Goal: Information Seeking & Learning: Learn about a topic

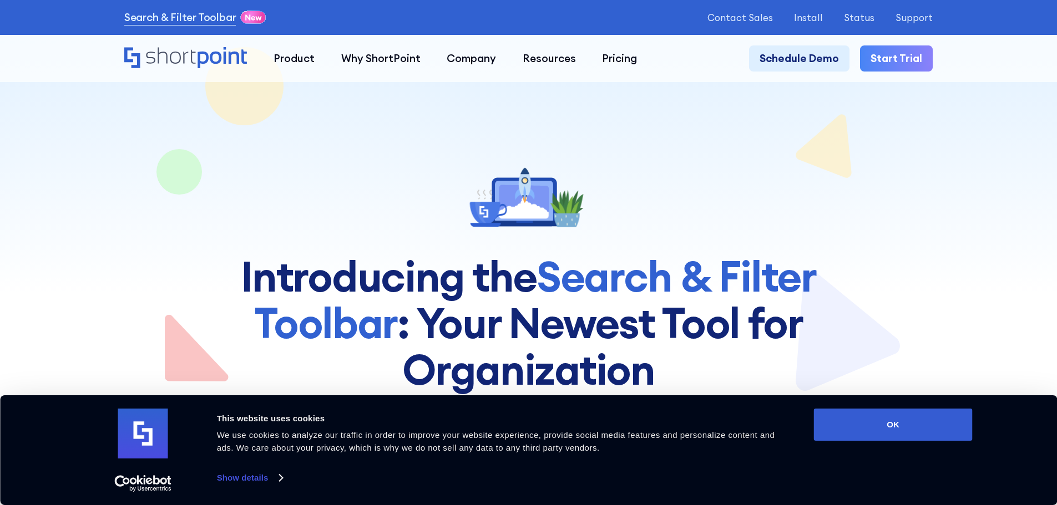
click at [248, 474] on link "Show details" at bounding box center [249, 478] width 65 height 17
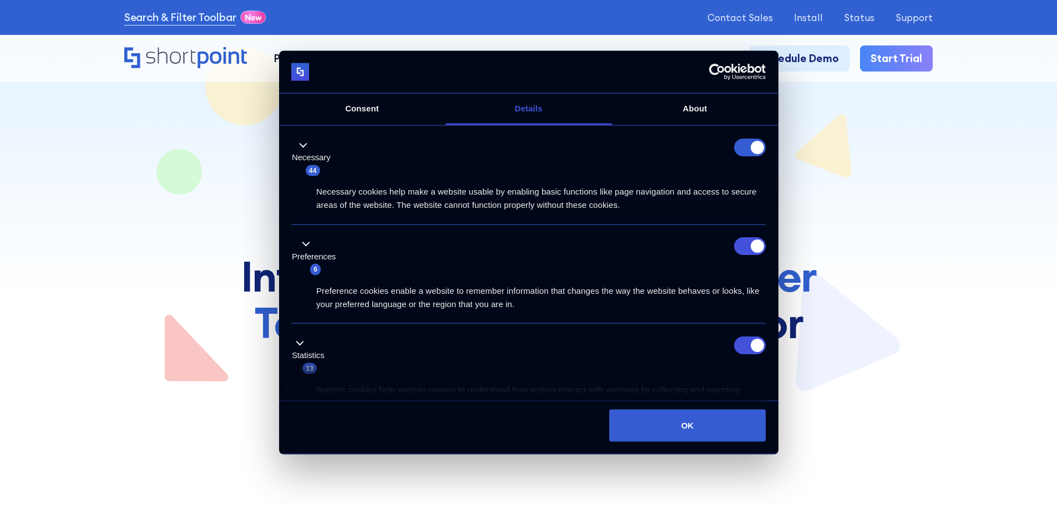
click at [739, 155] on form at bounding box center [750, 147] width 32 height 18
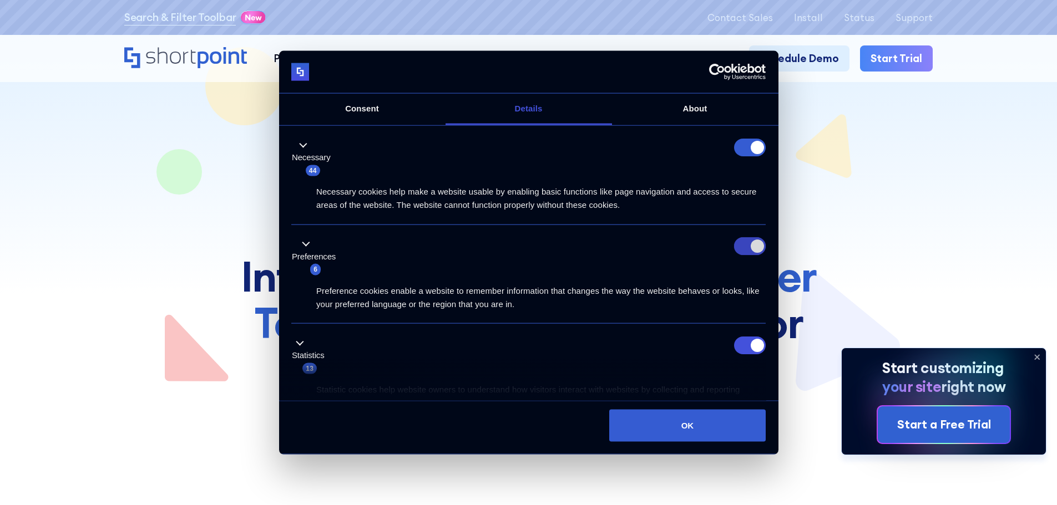
click at [751, 251] on input "Preferences" at bounding box center [750, 246] width 32 height 18
checkbox input "false"
click at [750, 343] on input "Statistics" at bounding box center [750, 345] width 32 height 18
checkbox input "false"
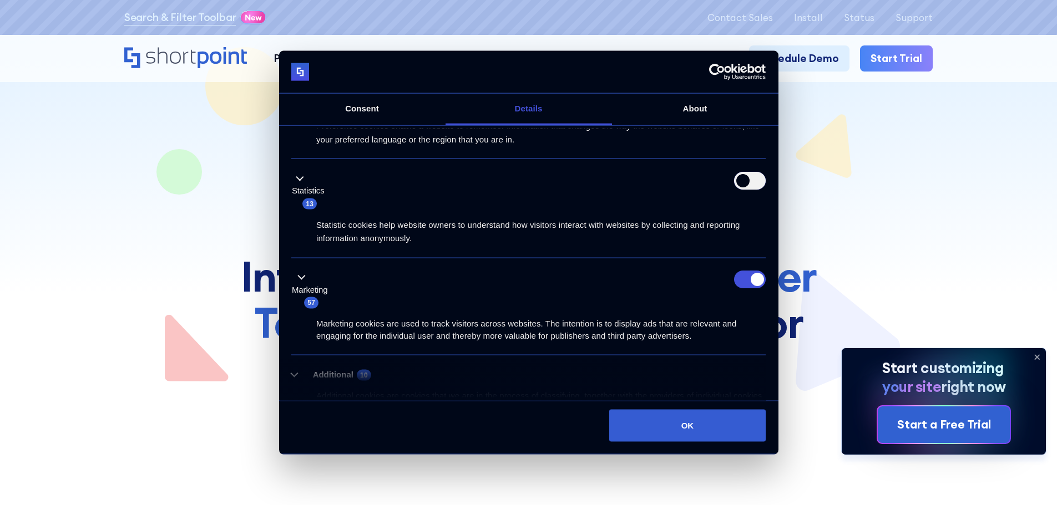
scroll to position [235, 0]
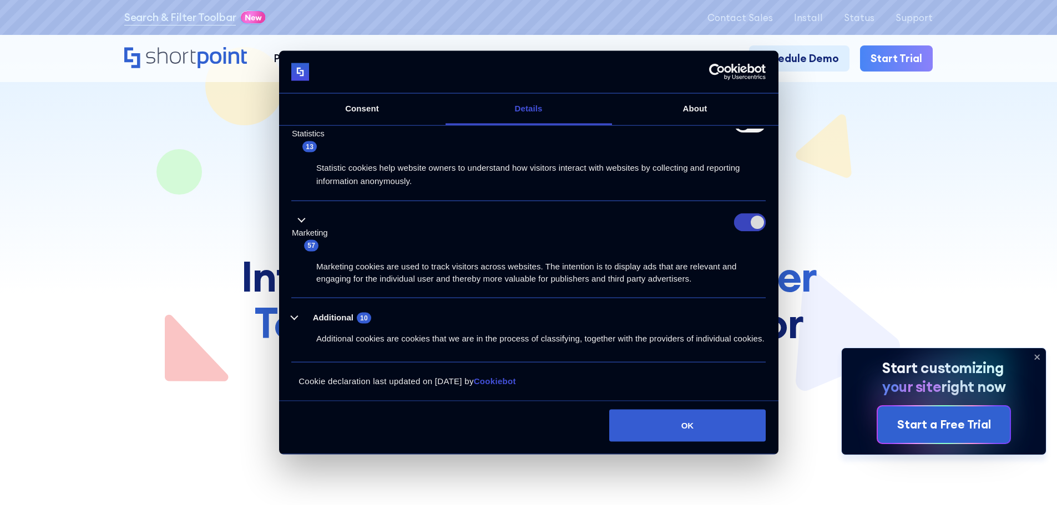
click at [742, 214] on input "Marketing" at bounding box center [750, 223] width 32 height 18
checkbox input "false"
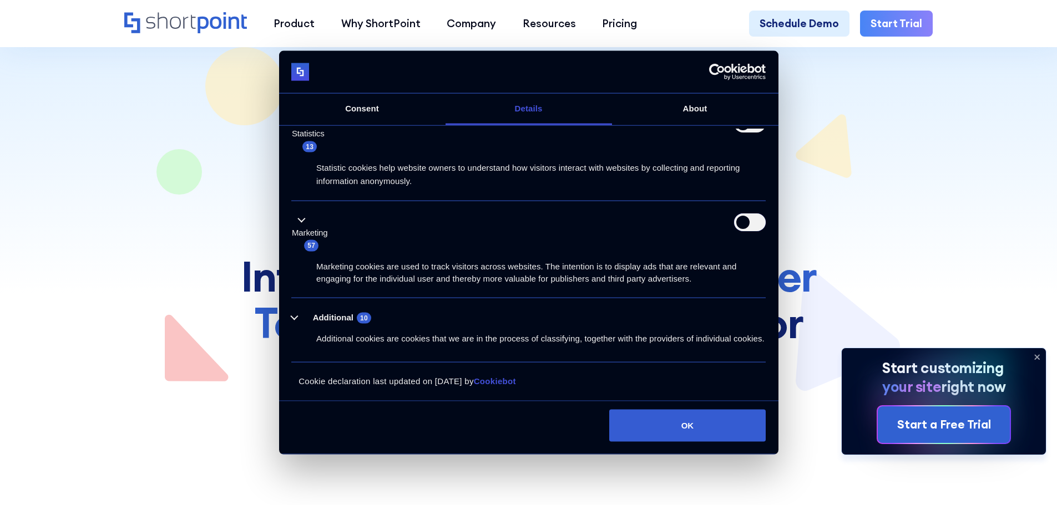
scroll to position [277, 0]
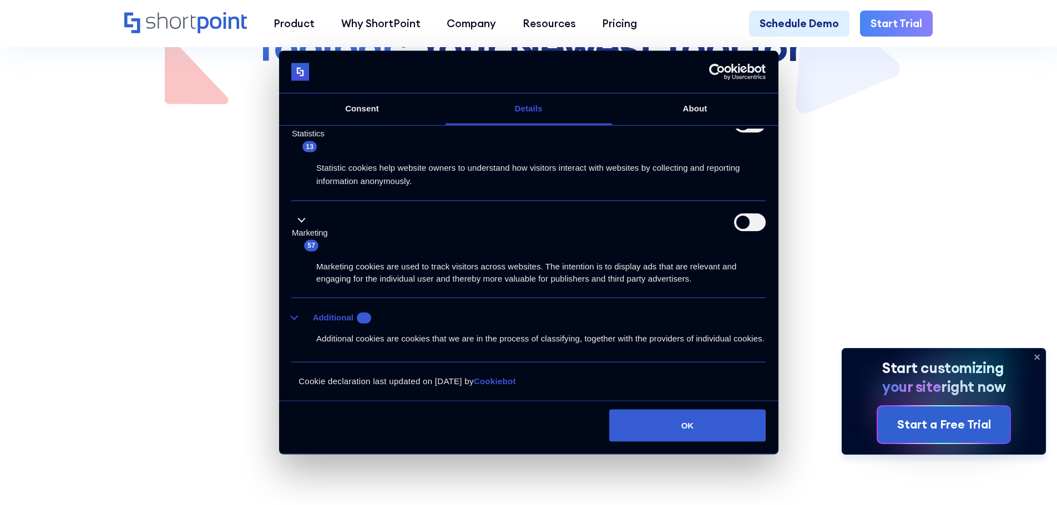
click at [300, 311] on button "Additional 10" at bounding box center [334, 318] width 87 height 14
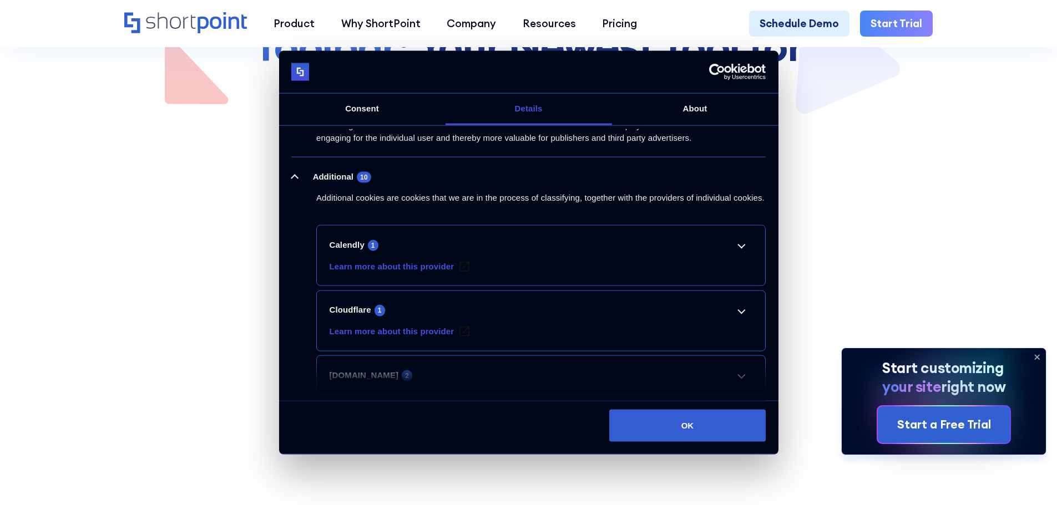
scroll to position [457, 0]
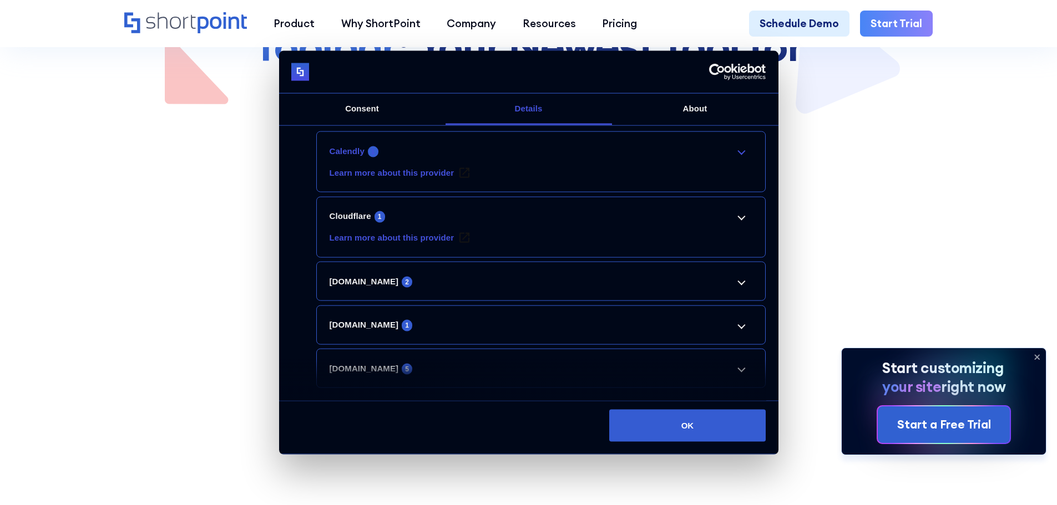
click at [739, 158] on link "Calendly 1" at bounding box center [540, 150] width 423 height 13
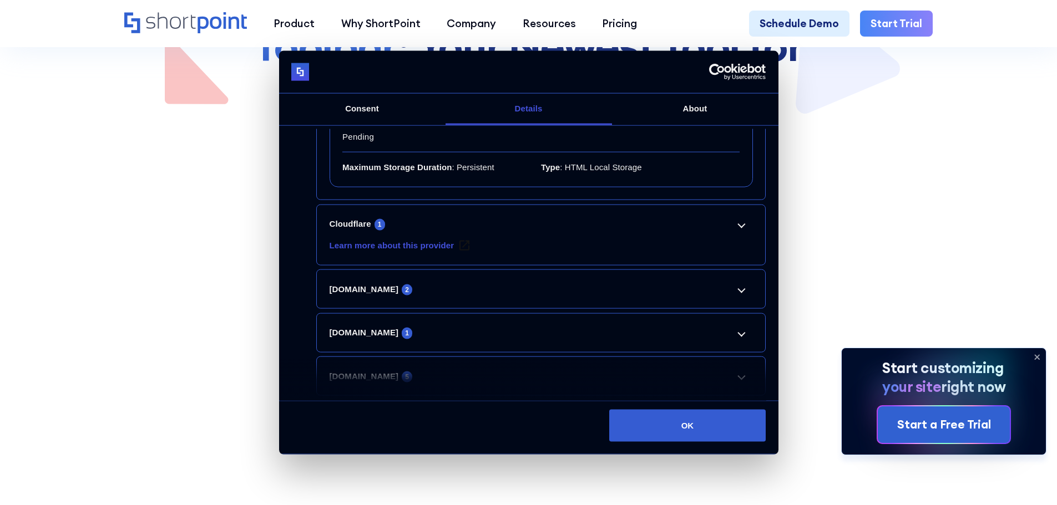
scroll to position [631, 0]
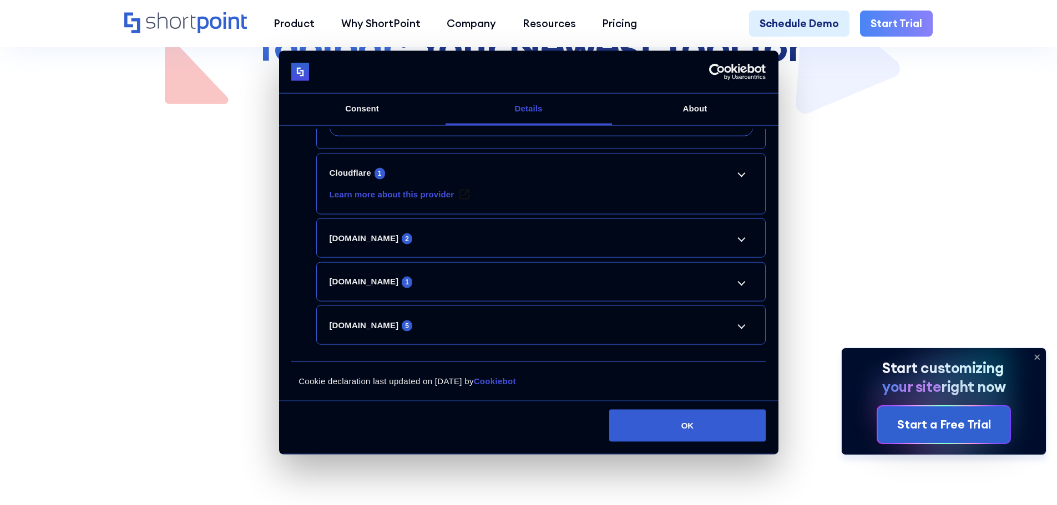
click at [738, 316] on li "[DOMAIN_NAME] 5 sp_cookie Pending Maximum Storage Duration : Session Type : HTT…" at bounding box center [540, 325] width 449 height 39
click at [731, 324] on link "[DOMAIN_NAME] 5" at bounding box center [540, 324] width 423 height 13
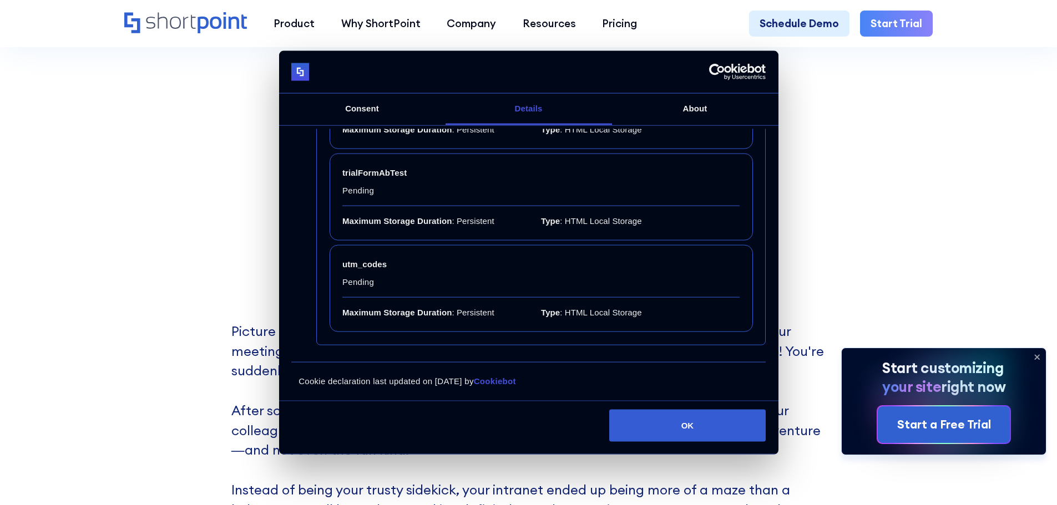
scroll to position [666, 0]
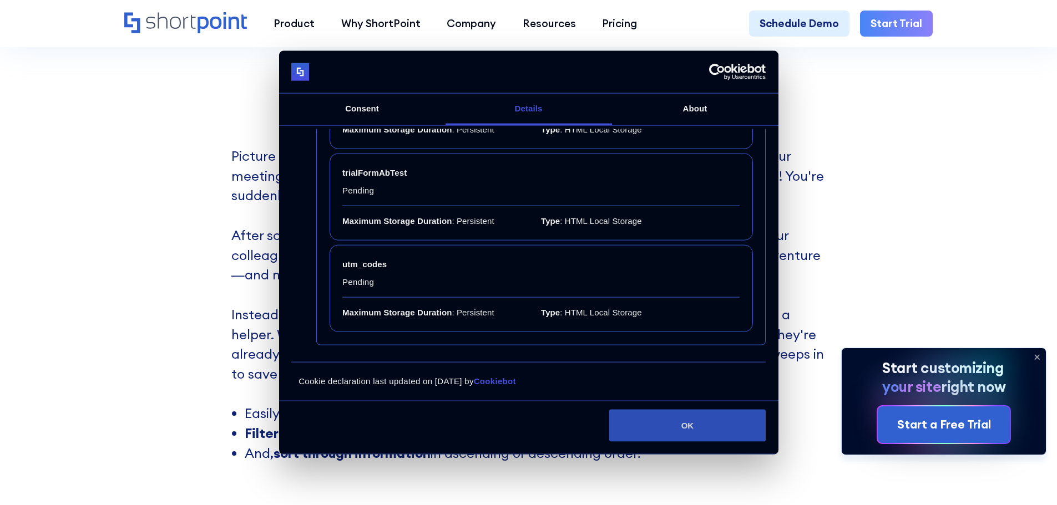
click at [697, 423] on button "OK" at bounding box center [687, 425] width 156 height 32
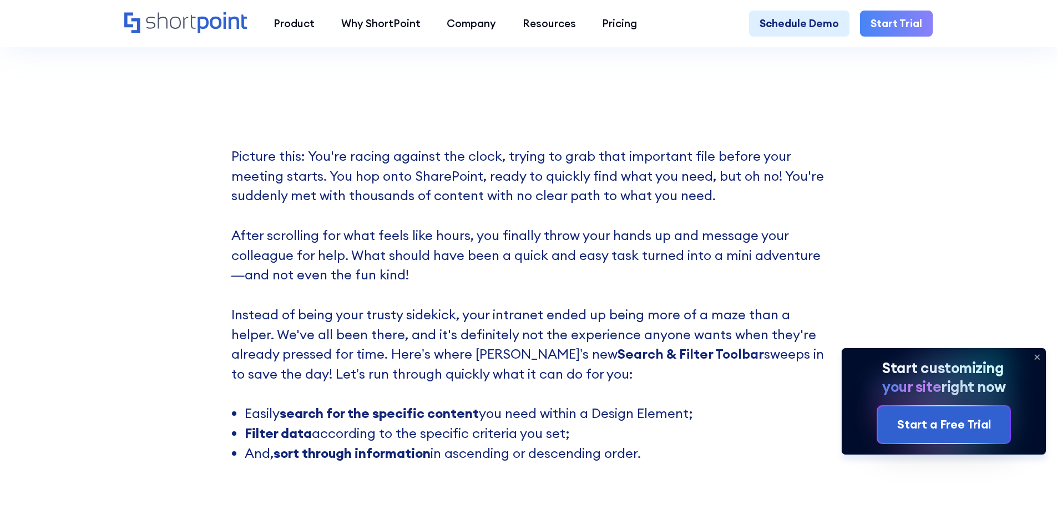
scroll to position [0, 0]
click at [1035, 351] on icon at bounding box center [1037, 357] width 18 height 18
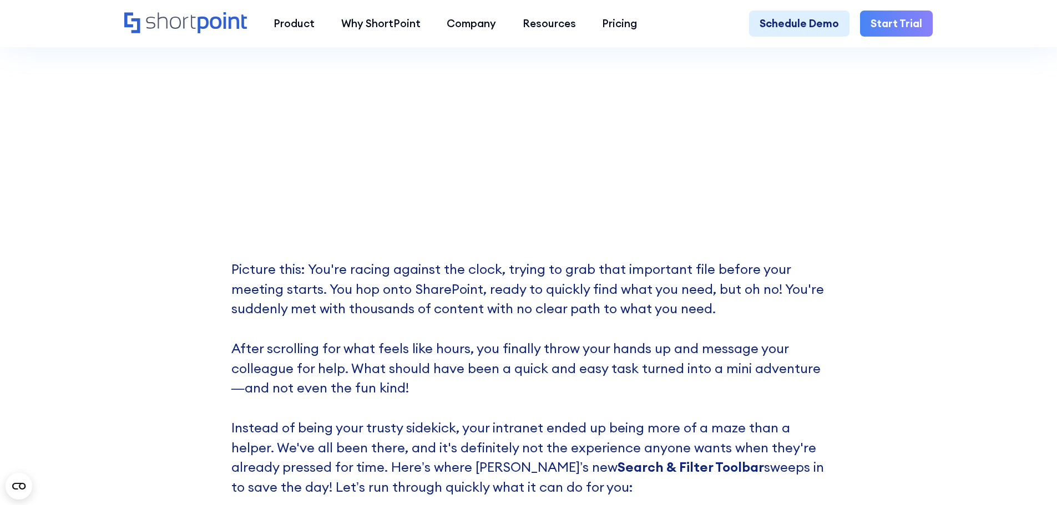
scroll to position [666, 0]
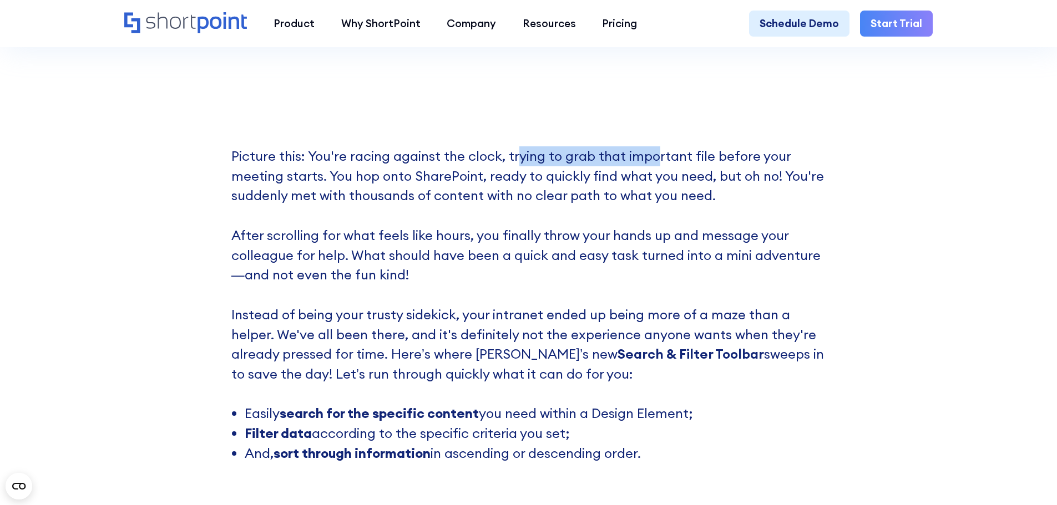
drag, startPoint x: 515, startPoint y: 164, endPoint x: 655, endPoint y: 164, distance: 140.3
click at [654, 164] on p "Picture this: You're racing against the clock, trying to grab that important fi…" at bounding box center [528, 274] width 595 height 257
click at [697, 161] on p "Picture this: You're racing against the clock, trying to grab that important fi…" at bounding box center [528, 274] width 595 height 257
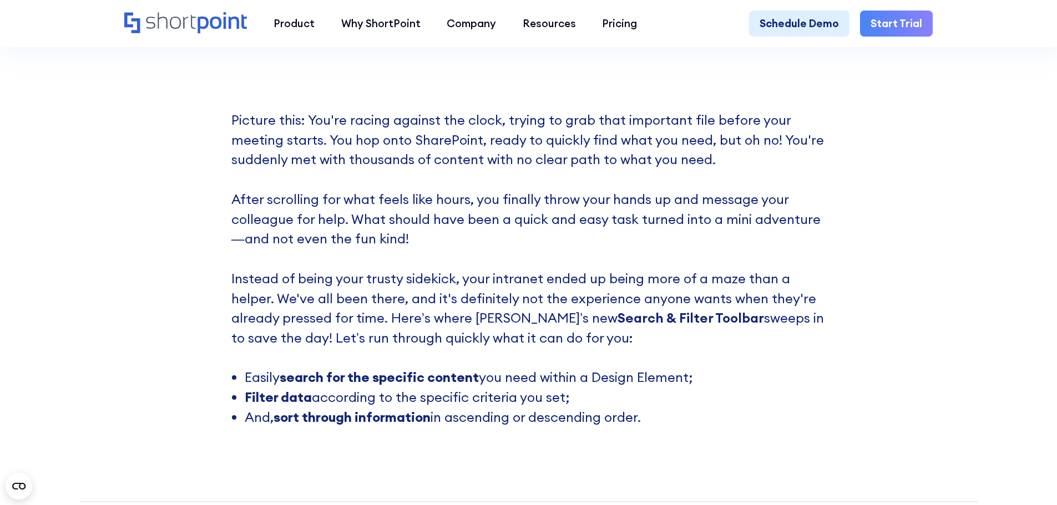
scroll to position [721, 0]
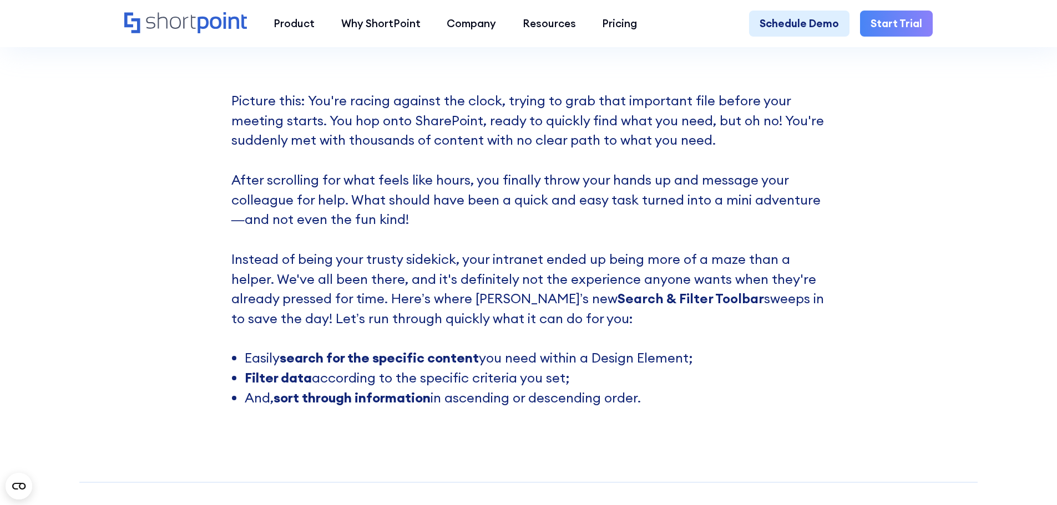
click at [231, 73] on div "Picture this: You're racing against the clock, trying to grab that important fi…" at bounding box center [528, 61] width 595 height 694
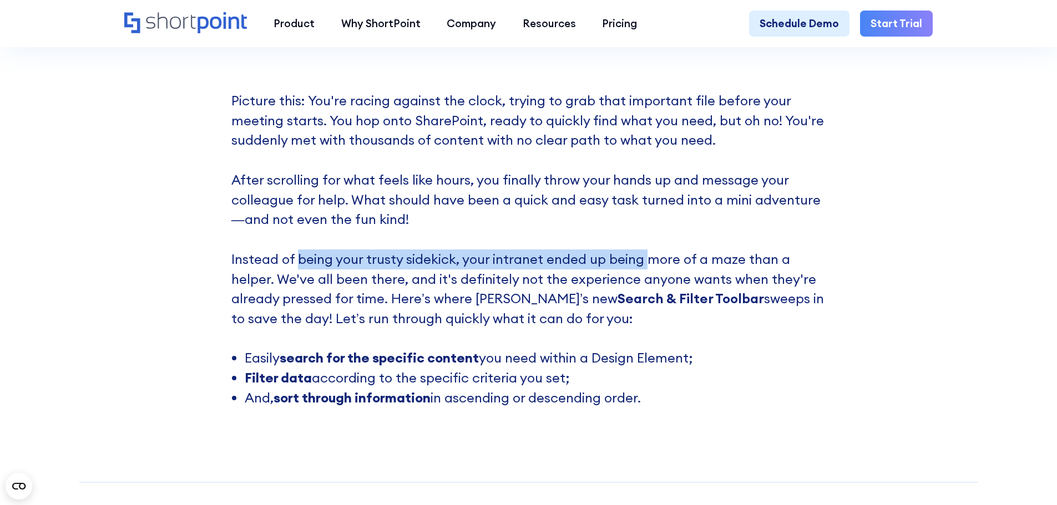
drag, startPoint x: 293, startPoint y: 269, endPoint x: 646, endPoint y: 273, distance: 352.8
click at [646, 273] on p "Picture this: You're racing against the clock, trying to grab that important fi…" at bounding box center [528, 219] width 595 height 257
click at [641, 273] on p "Picture this: You're racing against the clock, trying to grab that important fi…" at bounding box center [528, 219] width 595 height 257
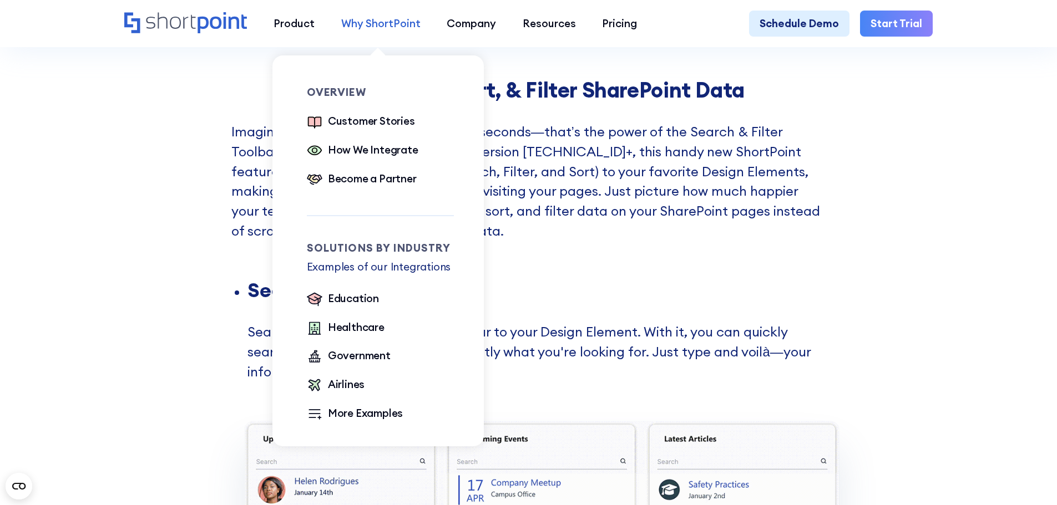
scroll to position [1109, 0]
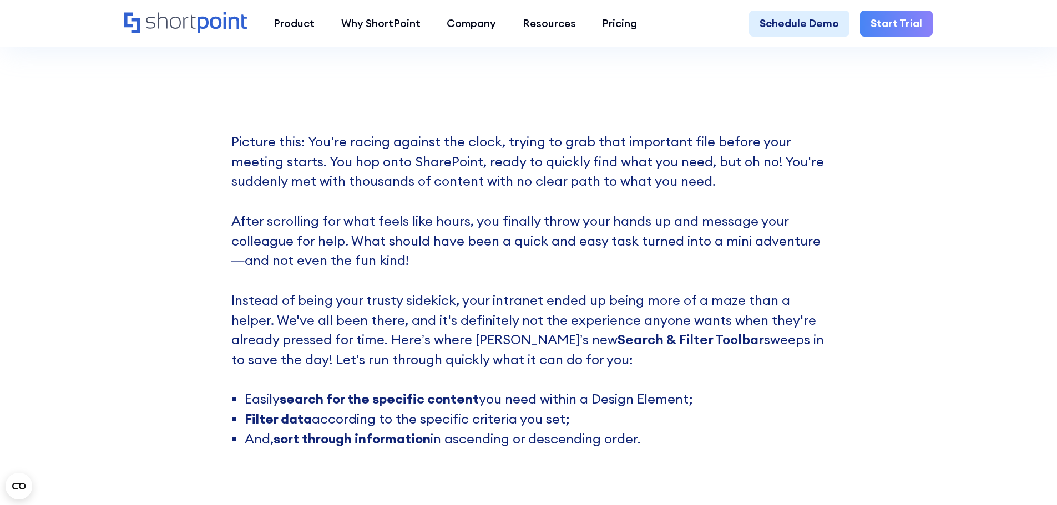
scroll to position [777, 0]
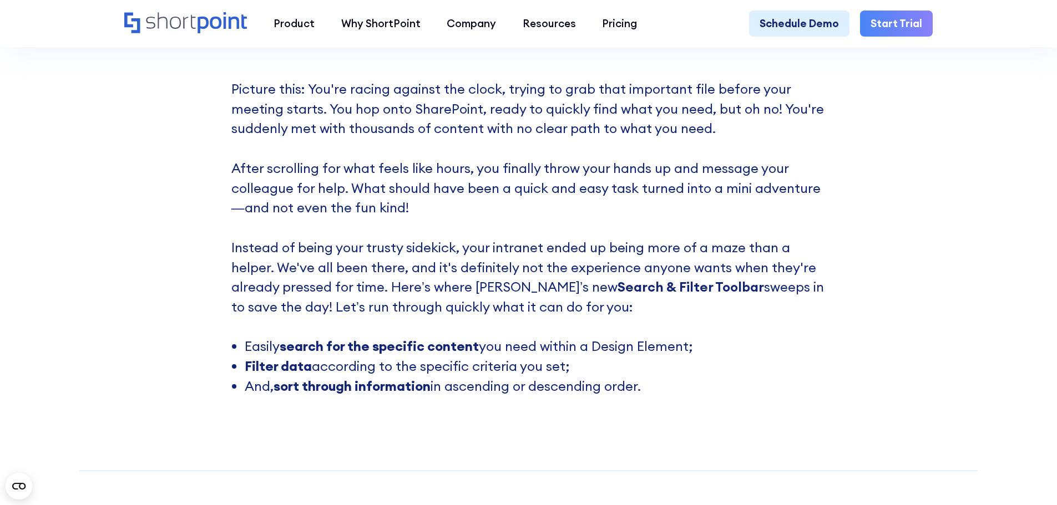
scroll to position [755, 0]
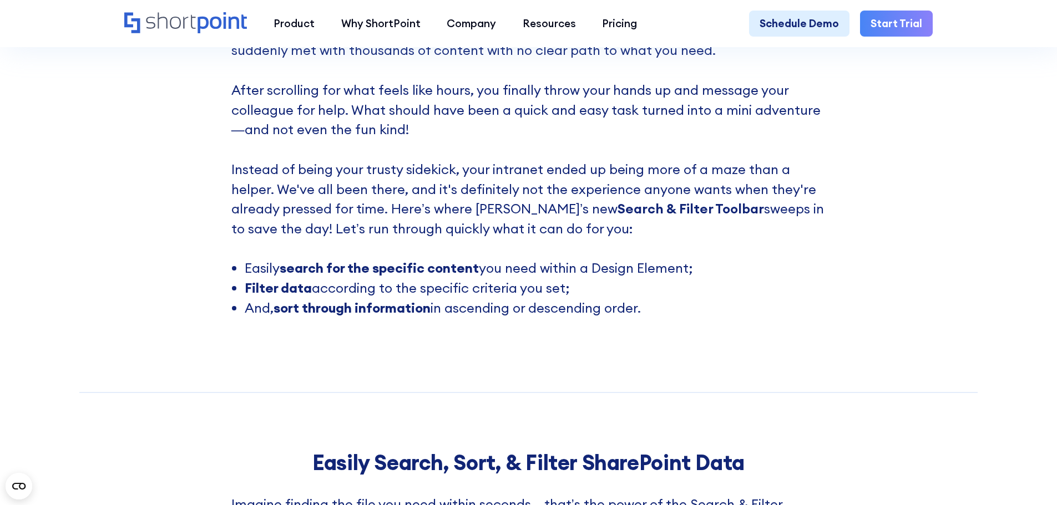
scroll to position [866, 0]
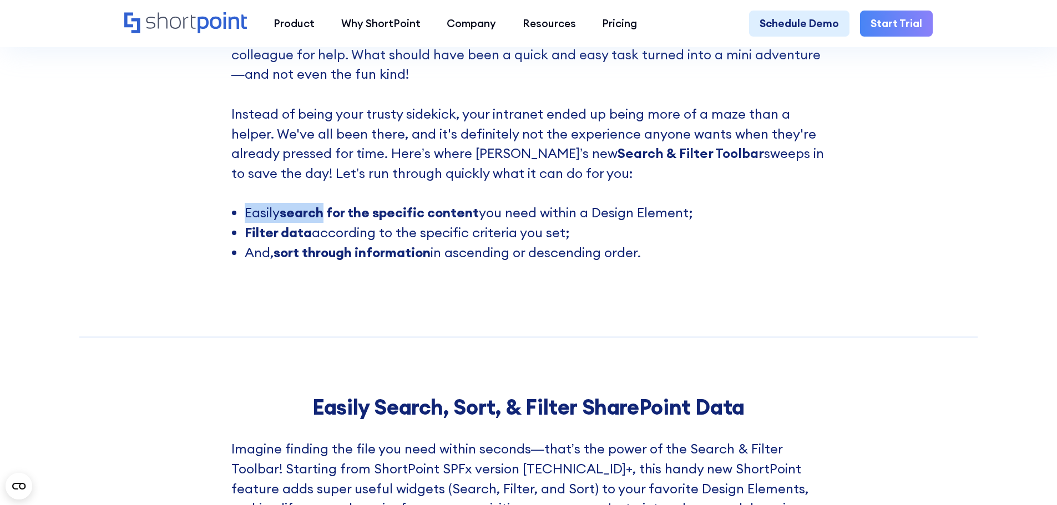
drag, startPoint x: 245, startPoint y: 221, endPoint x: 321, endPoint y: 224, distance: 76.6
click at [321, 223] on li "Easily search for the specific content you need within a Design Element;" at bounding box center [535, 213] width 581 height 20
click at [321, 221] on strong "search for the specific content" at bounding box center [379, 212] width 199 height 17
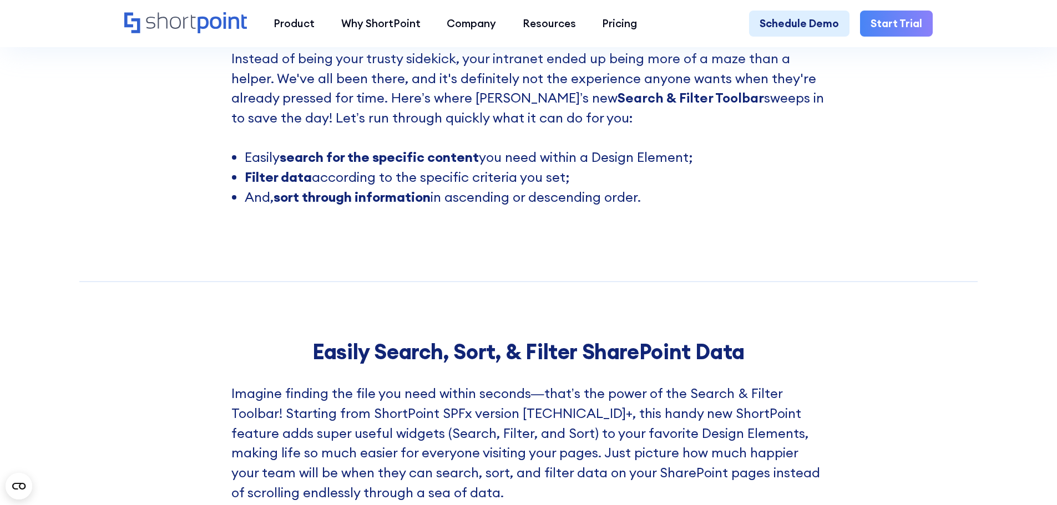
drag, startPoint x: 351, startPoint y: 168, endPoint x: 732, endPoint y: 165, distance: 381.6
click at [732, 165] on li "Easily search for the specific content you need within a Design Element;" at bounding box center [535, 158] width 581 height 20
click at [341, 168] on li "Easily search for the specific content you need within a Design Element;" at bounding box center [535, 158] width 581 height 20
drag, startPoint x: 288, startPoint y: 183, endPoint x: 577, endPoint y: 182, distance: 288.4
click at [577, 182] on li "Filter data according to the specific criteria you set;" at bounding box center [535, 178] width 581 height 20
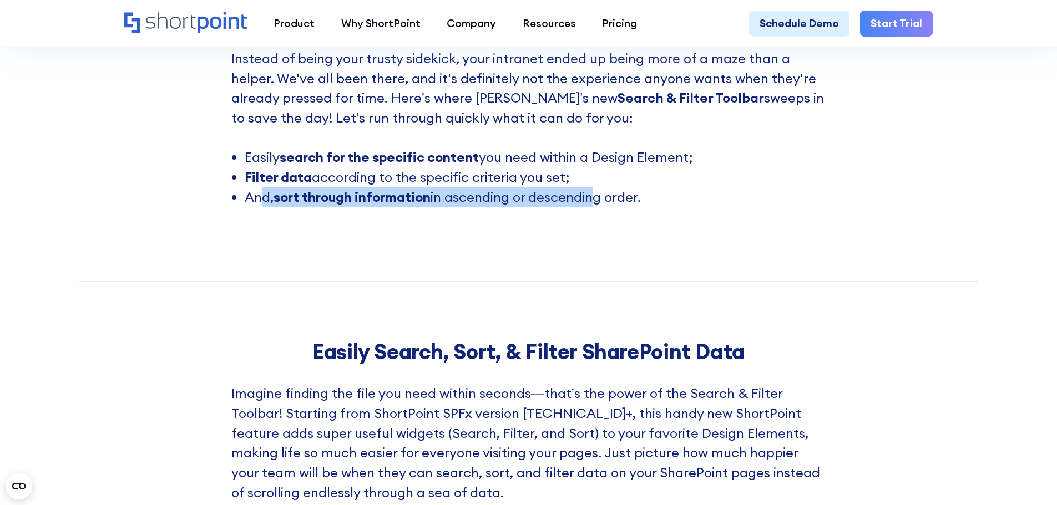
drag, startPoint x: 260, startPoint y: 208, endPoint x: 592, endPoint y: 205, distance: 332.8
click at [592, 205] on li "And, sort through information in ascending or descending order." at bounding box center [535, 197] width 581 height 20
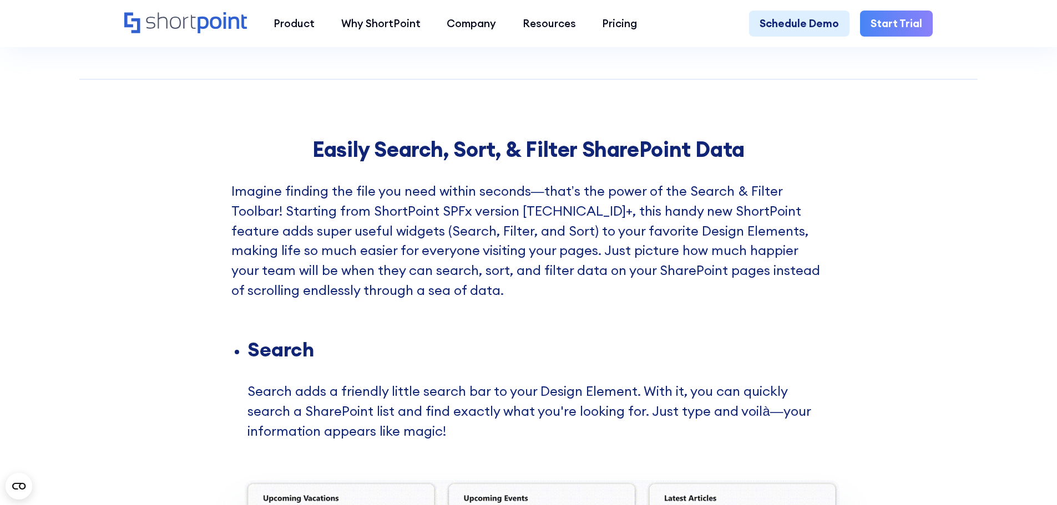
scroll to position [1144, 0]
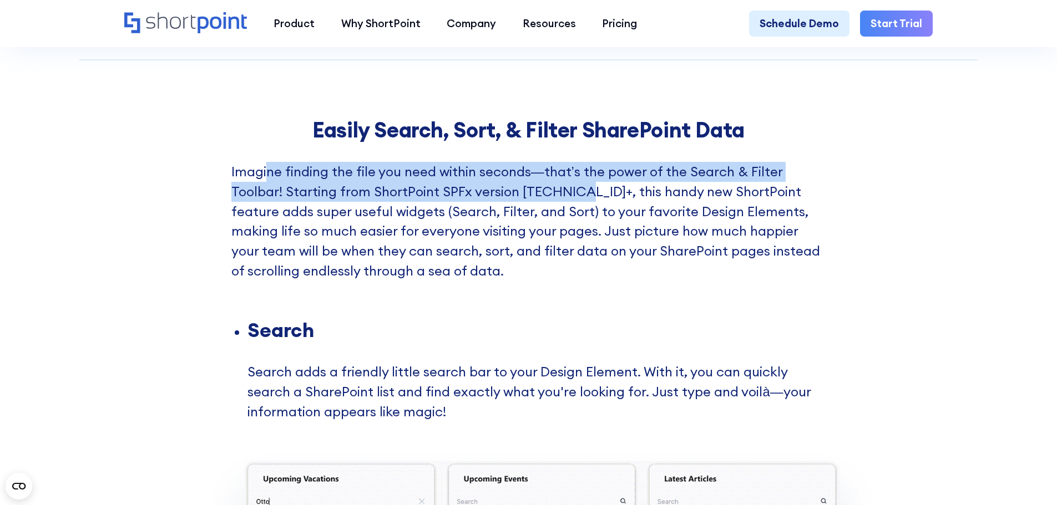
drag, startPoint x: 266, startPoint y: 191, endPoint x: 568, endPoint y: 192, distance: 302.3
click at [568, 192] on p "Imagine finding the file you need within seconds—that’s the power of the Search…" at bounding box center [528, 241] width 595 height 159
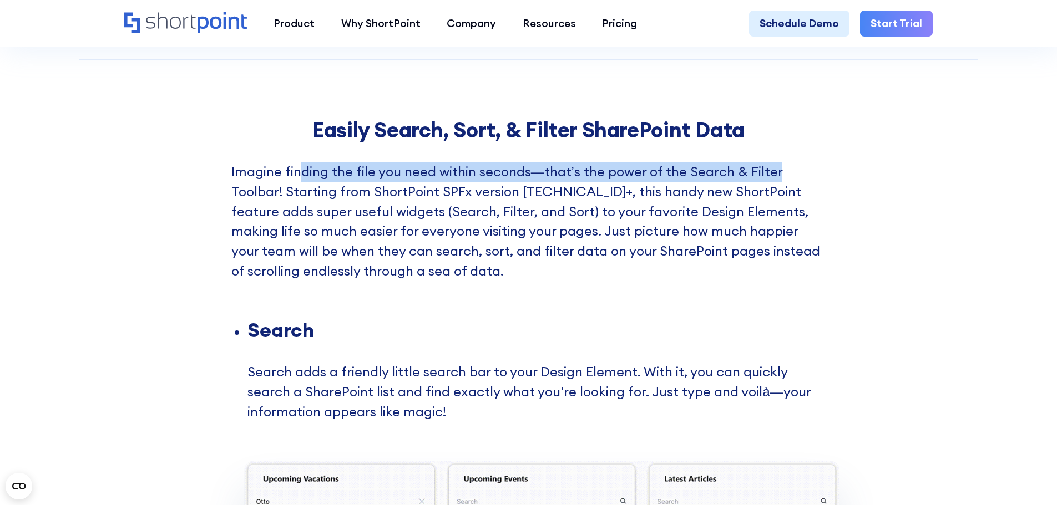
drag, startPoint x: 298, startPoint y: 178, endPoint x: 782, endPoint y: 177, distance: 483.7
click at [782, 177] on p "Imagine finding the file you need within seconds—that’s the power of the Search…" at bounding box center [528, 241] width 595 height 159
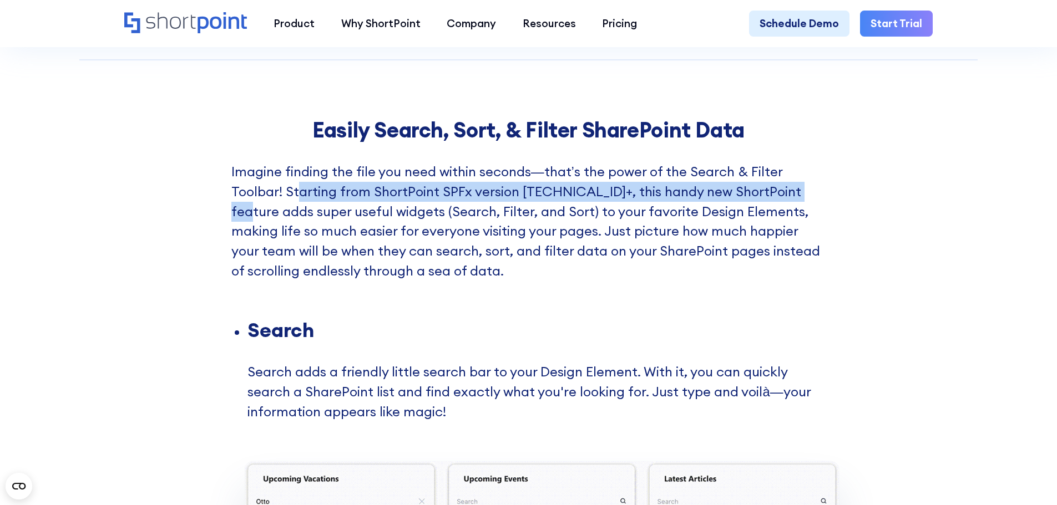
drag, startPoint x: 351, startPoint y: 202, endPoint x: 808, endPoint y: 193, distance: 457.7
click at [807, 194] on p "Imagine finding the file you need within seconds—that’s the power of the Search…" at bounding box center [528, 241] width 595 height 159
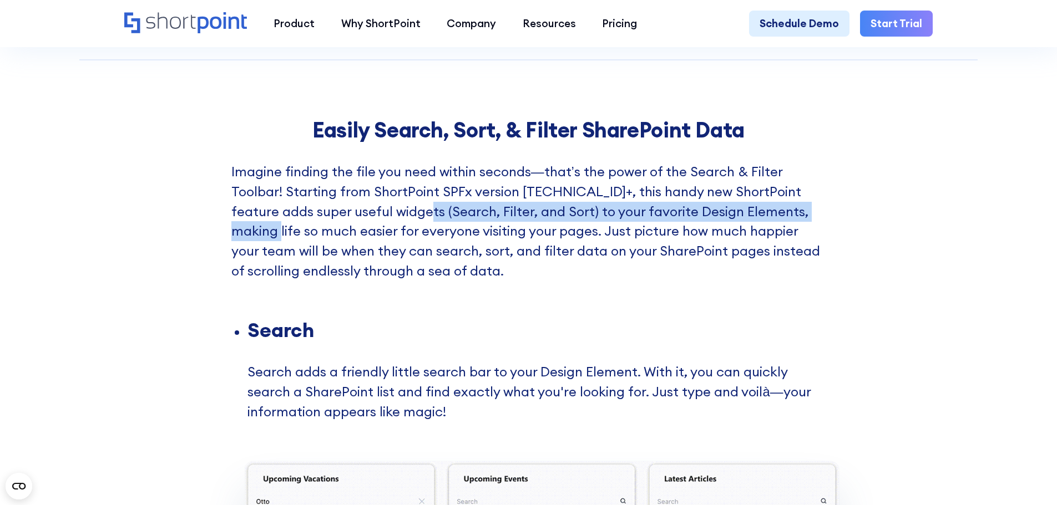
drag, startPoint x: 428, startPoint y: 222, endPoint x: 808, endPoint y: 222, distance: 379.4
click at [808, 222] on p "Imagine finding the file you need within seconds—that’s the power of the Search…" at bounding box center [528, 241] width 595 height 159
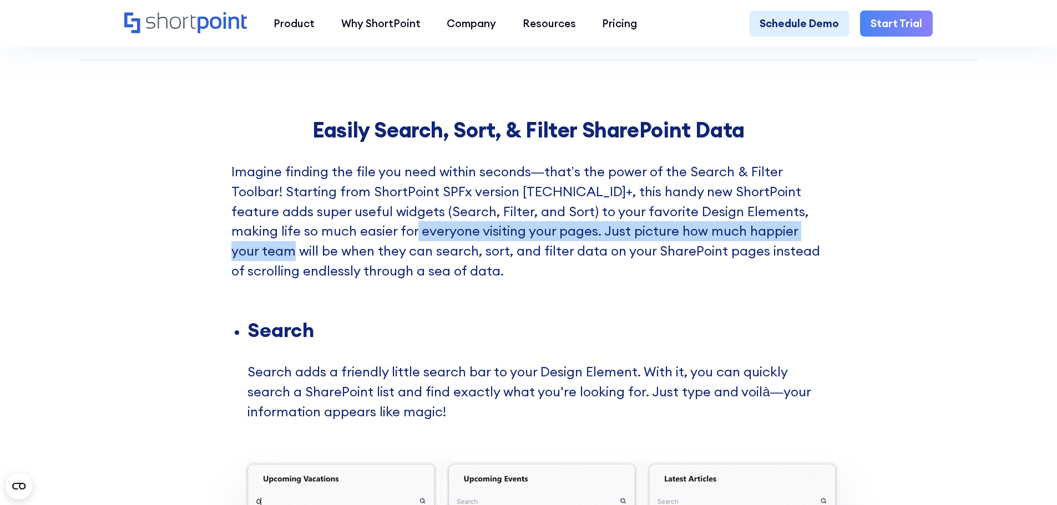
drag, startPoint x: 374, startPoint y: 244, endPoint x: 807, endPoint y: 244, distance: 432.7
click at [807, 244] on p "Imagine finding the file you need within seconds—that’s the power of the Search…" at bounding box center [528, 241] width 595 height 159
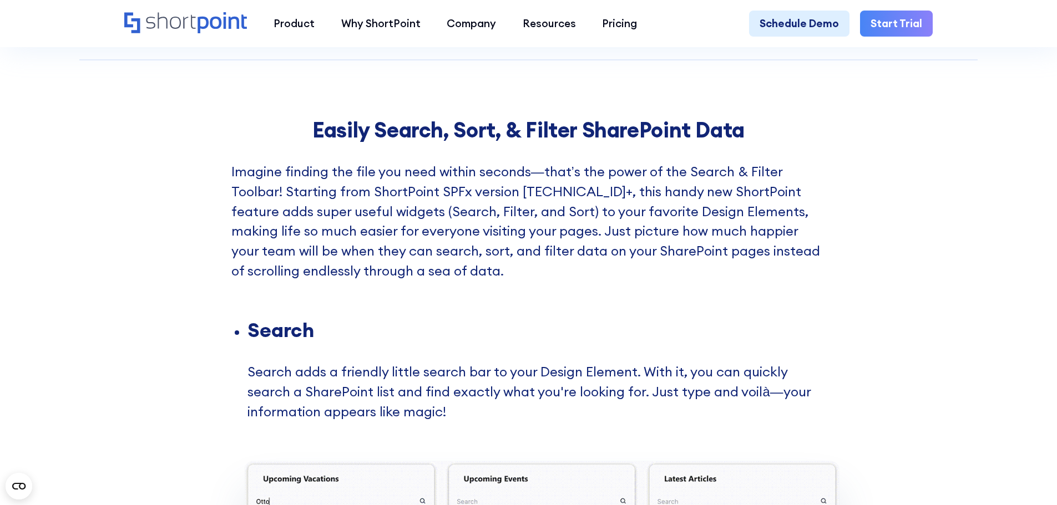
click at [483, 281] on p "Imagine finding the file you need within seconds—that’s the power of the Search…" at bounding box center [528, 241] width 595 height 159
drag, startPoint x: 400, startPoint y: 263, endPoint x: 429, endPoint y: 282, distance: 34.5
click at [414, 273] on p "Imagine finding the file you need within seconds—that’s the power of the Search…" at bounding box center [528, 241] width 595 height 159
click at [290, 261] on p "Imagine finding the file you need within seconds—that’s the power of the Search…" at bounding box center [528, 241] width 595 height 159
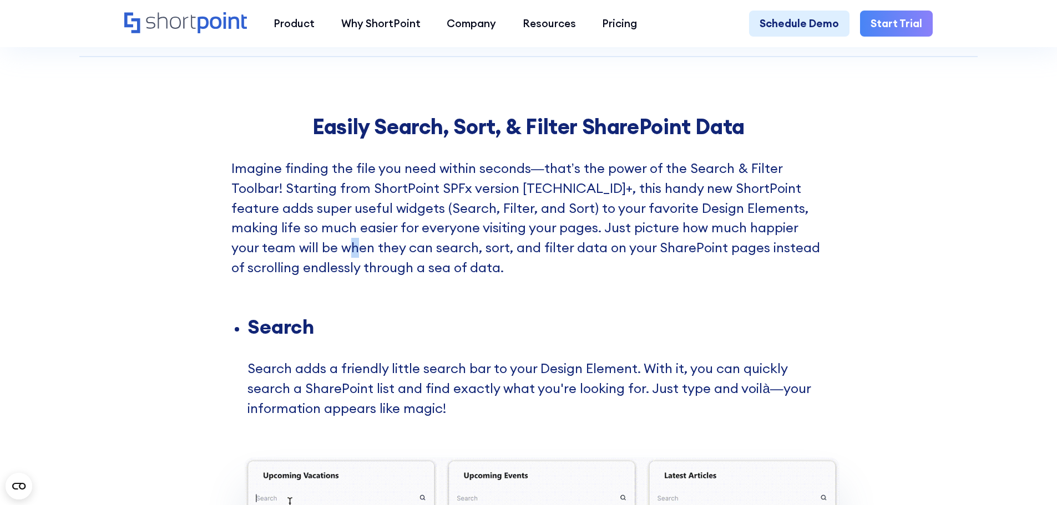
scroll to position [1310, 0]
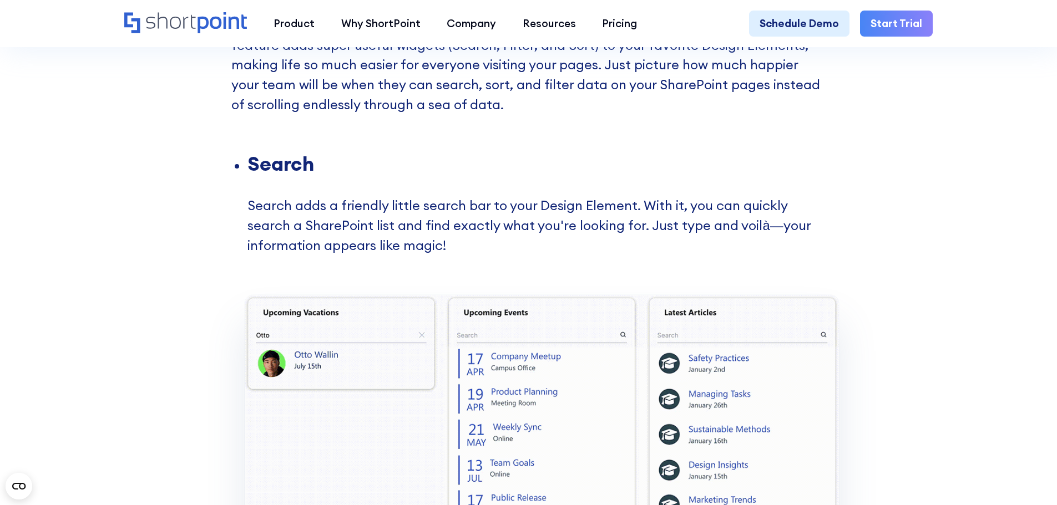
click at [167, 263] on section "Picture this: You're racing against the clock, trying to grab that important fi…" at bounding box center [528, 496] width 1057 height 2743
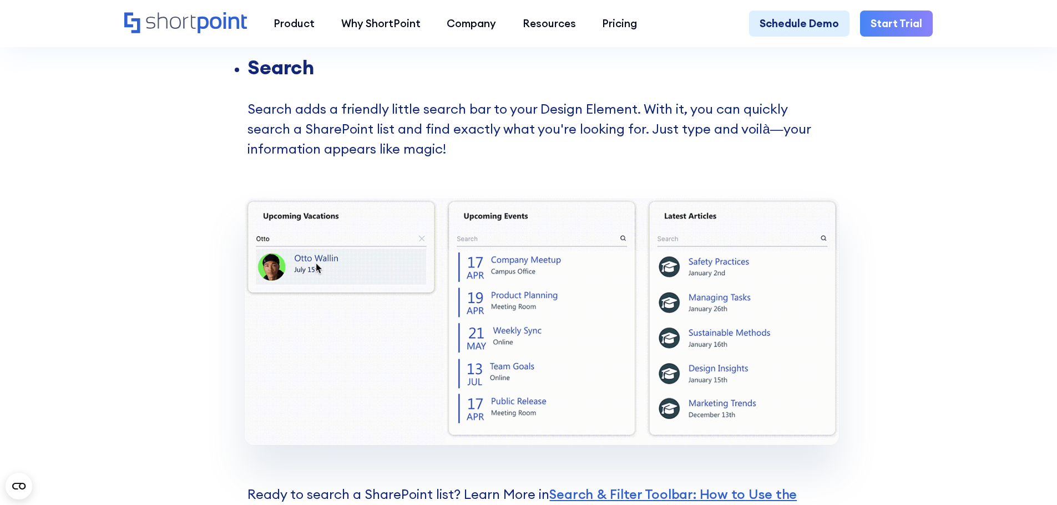
scroll to position [1421, 0]
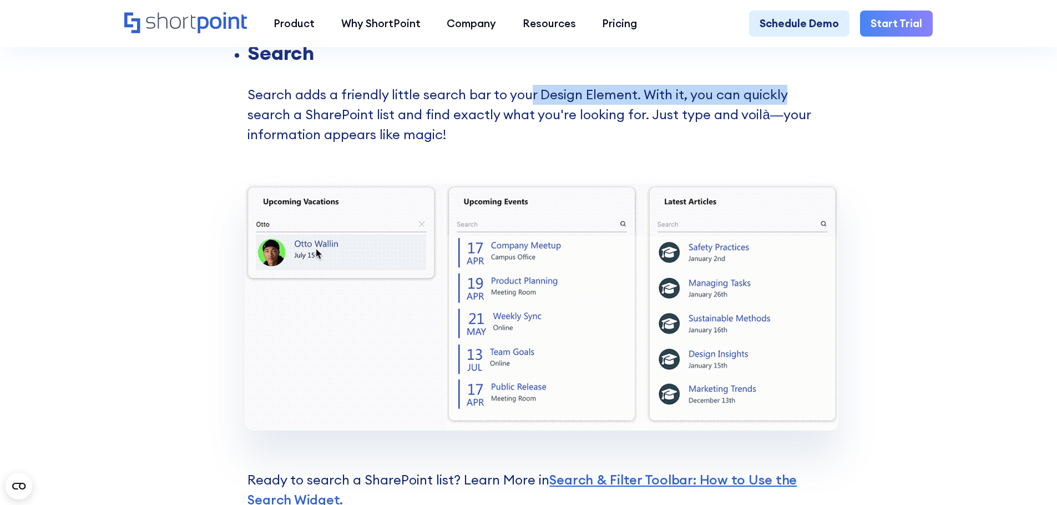
drag, startPoint x: 537, startPoint y: 111, endPoint x: 823, endPoint y: 110, distance: 285.7
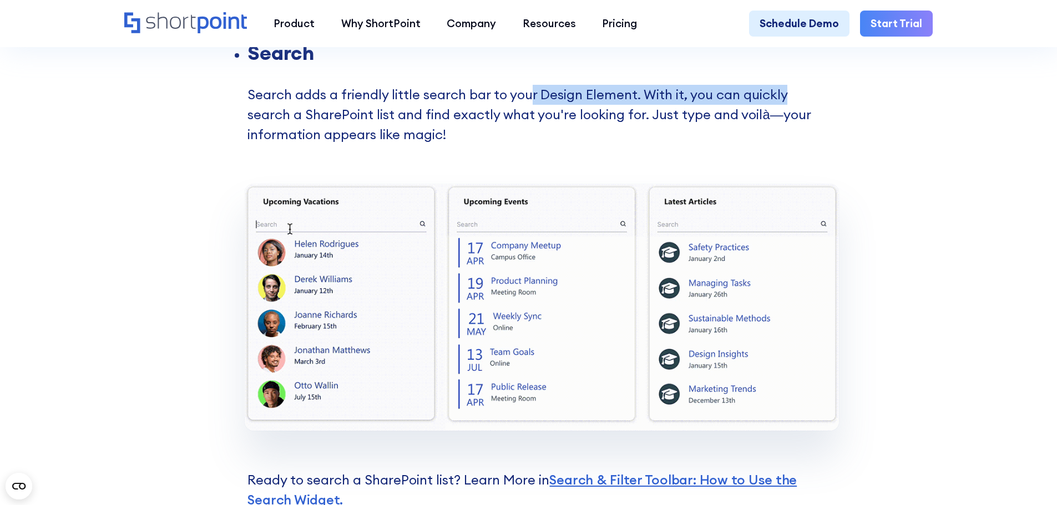
click at [823, 110] on li "Search Search adds a friendly little search bar to your Design Element. With it…" at bounding box center [536, 113] width 578 height 141
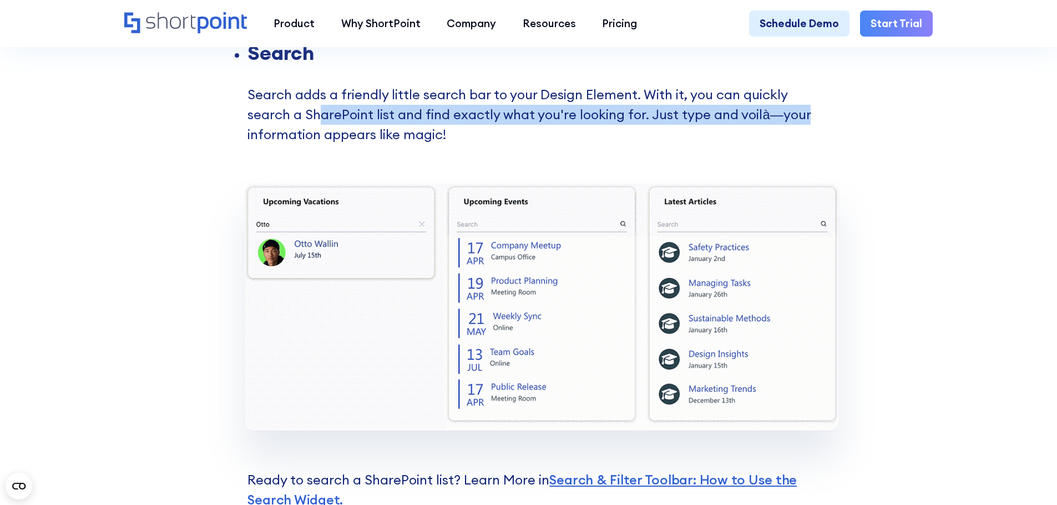
drag, startPoint x: 317, startPoint y: 125, endPoint x: 830, endPoint y: 123, distance: 513.6
click at [830, 123] on section "Picture this: You're racing against the clock, trying to grab that important fi…" at bounding box center [528, 385] width 1057 height 2743
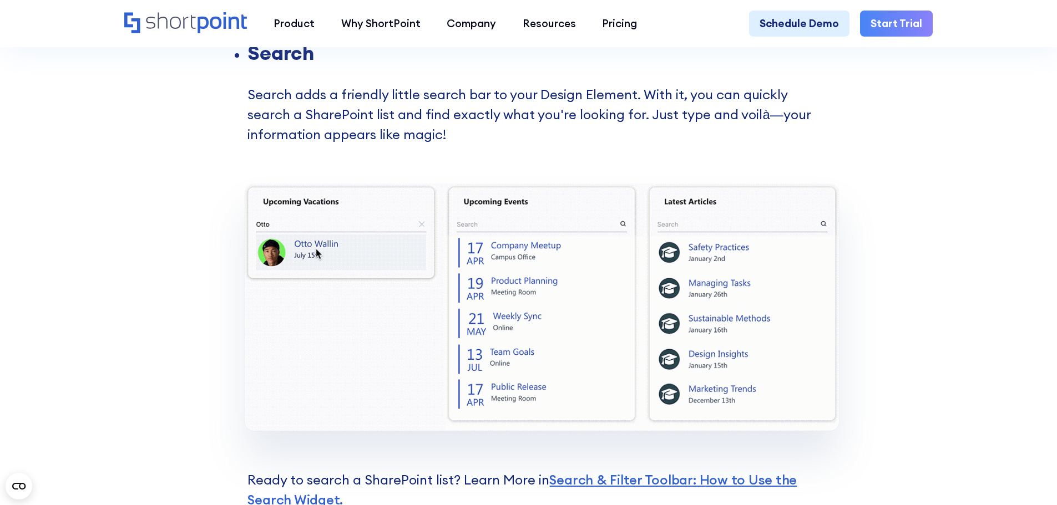
click at [302, 154] on li "Search Search adds a friendly little search bar to your Design Element. With it…" at bounding box center [536, 113] width 578 height 141
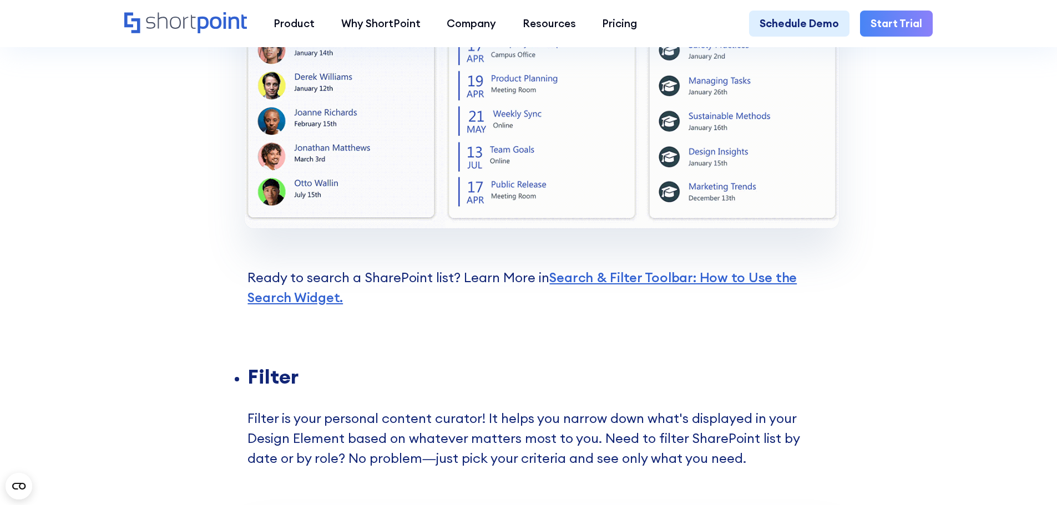
scroll to position [1643, 0]
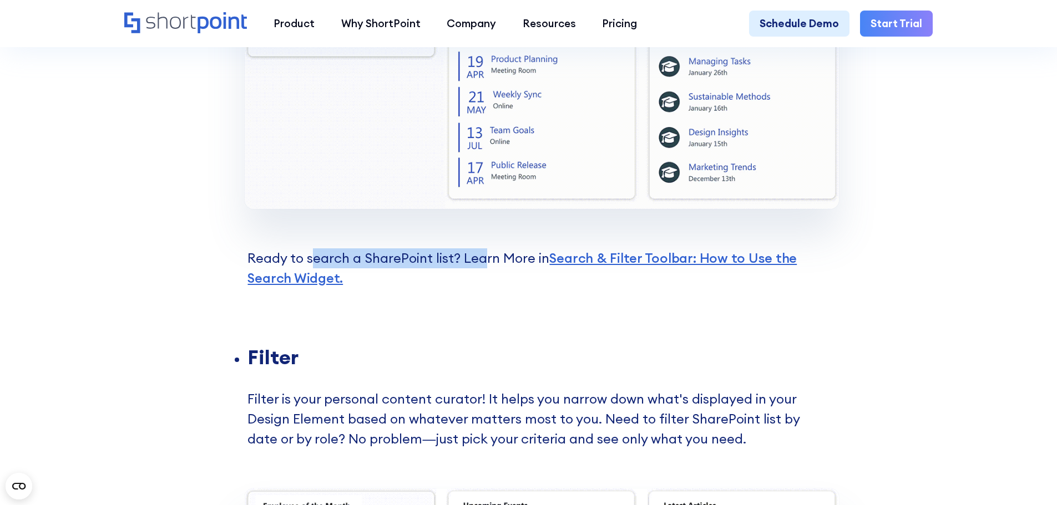
drag, startPoint x: 310, startPoint y: 273, endPoint x: 485, endPoint y: 275, distance: 175.3
click at [485, 275] on p "Ready to search a SharePoint list? Learn More in Search & Filter Toolbar: How t…" at bounding box center [528, 278] width 595 height 139
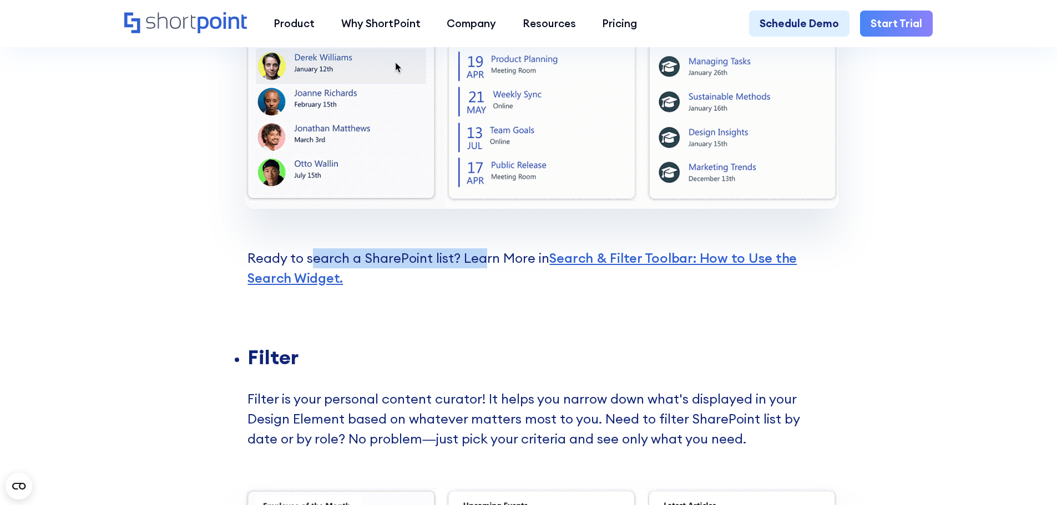
click at [486, 275] on p "Ready to search a SharePoint list? Learn More in Search & Filter Toolbar: How t…" at bounding box center [528, 278] width 595 height 139
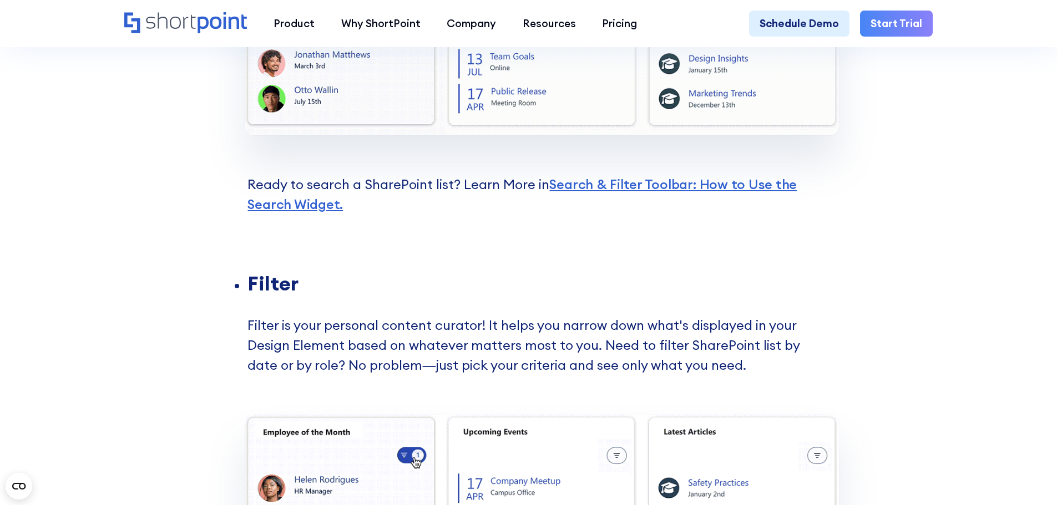
scroll to position [1809, 0]
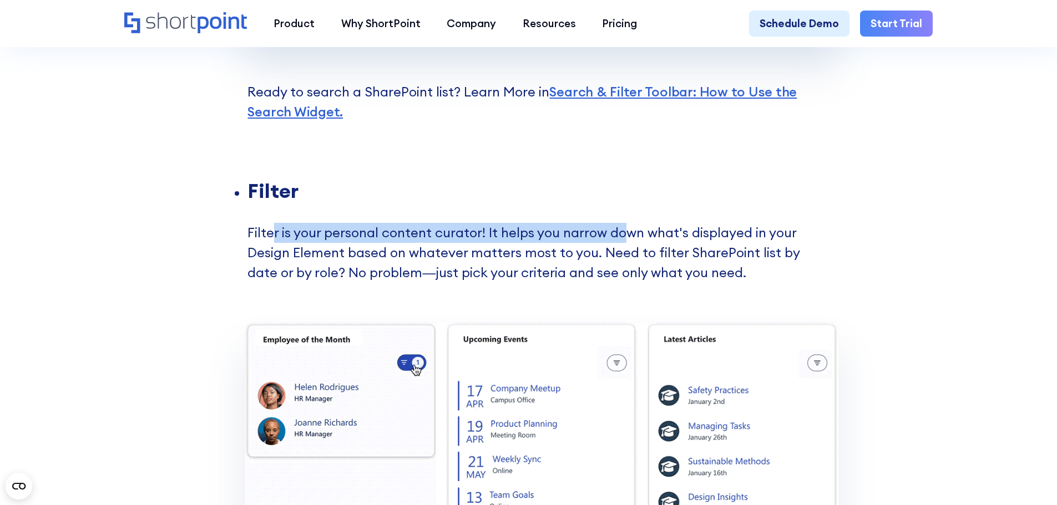
drag, startPoint x: 297, startPoint y: 251, endPoint x: 622, endPoint y: 252, distance: 325.0
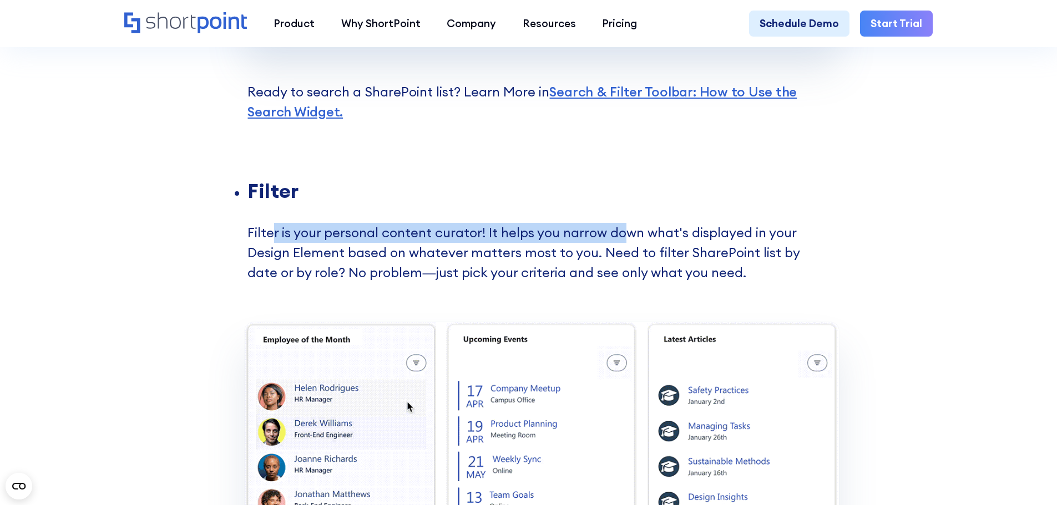
click at [622, 252] on li "Filter Filter is your personal content curator! It helps you narrow down what's…" at bounding box center [536, 251] width 578 height 141
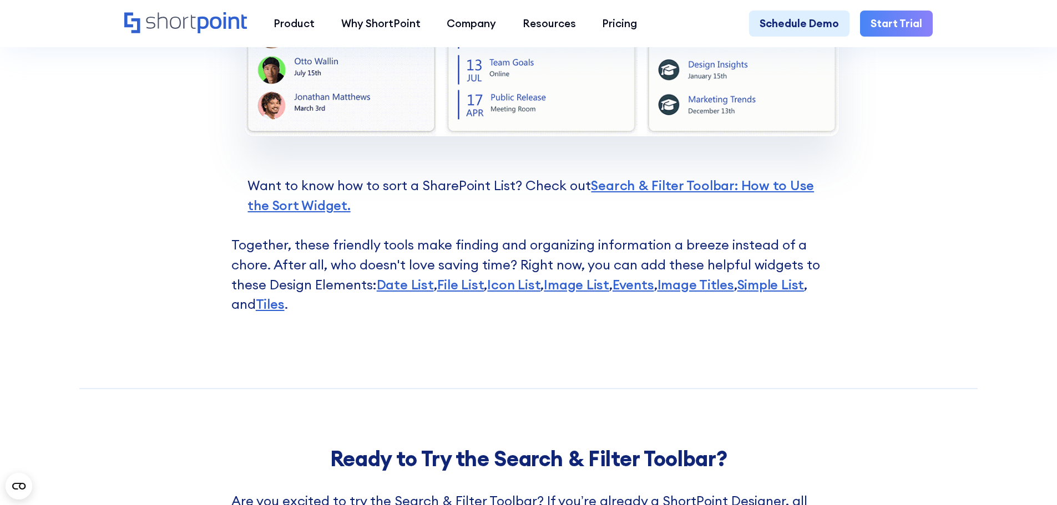
scroll to position [2808, 0]
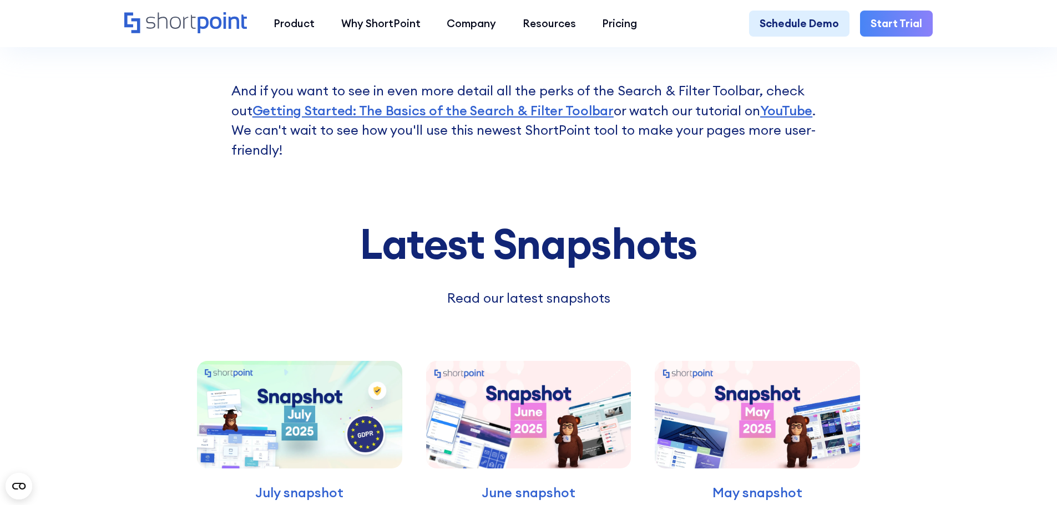
scroll to position [3751, 0]
